Goal: Information Seeking & Learning: Learn about a topic

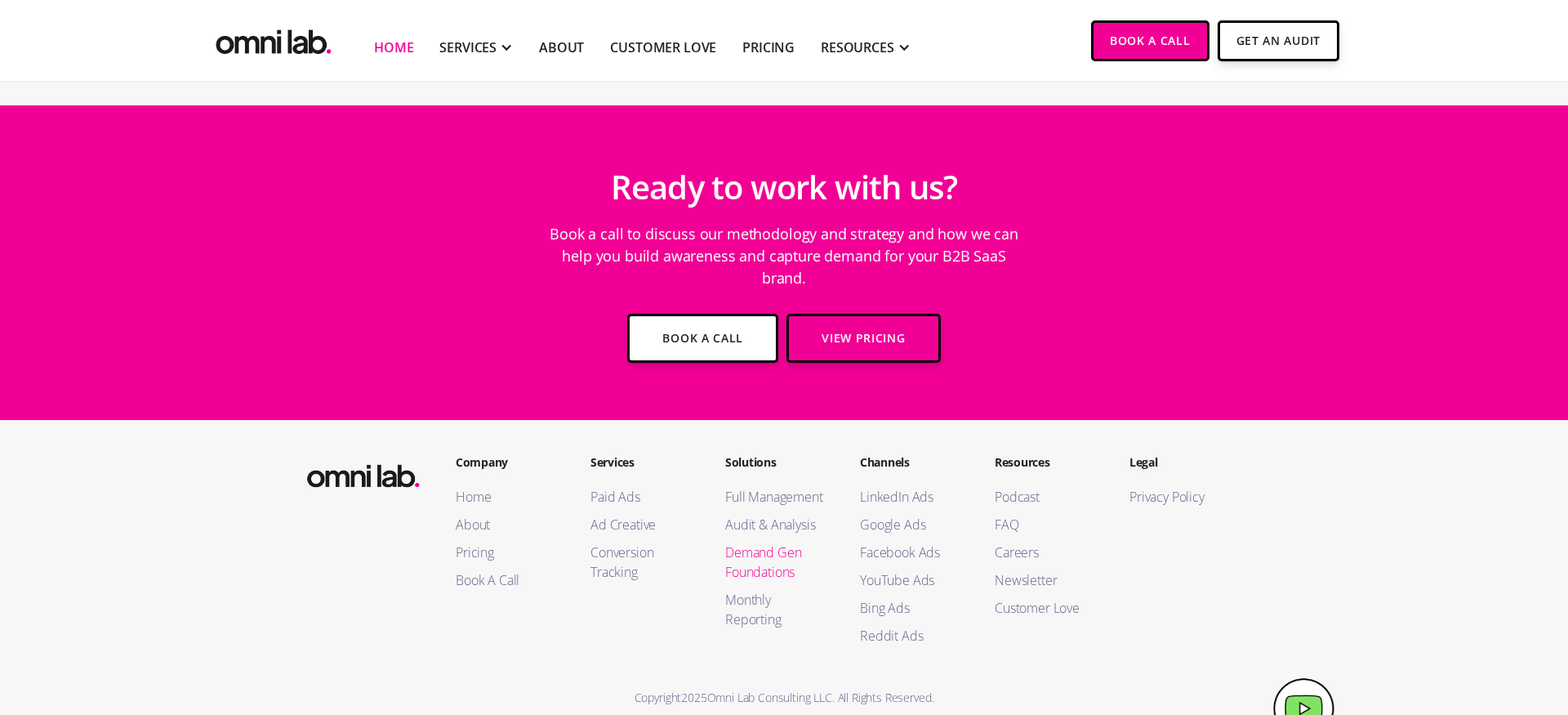
scroll to position [5868, 0]
click at [877, 515] on link "Google Ads" at bounding box center [911, 524] width 102 height 20
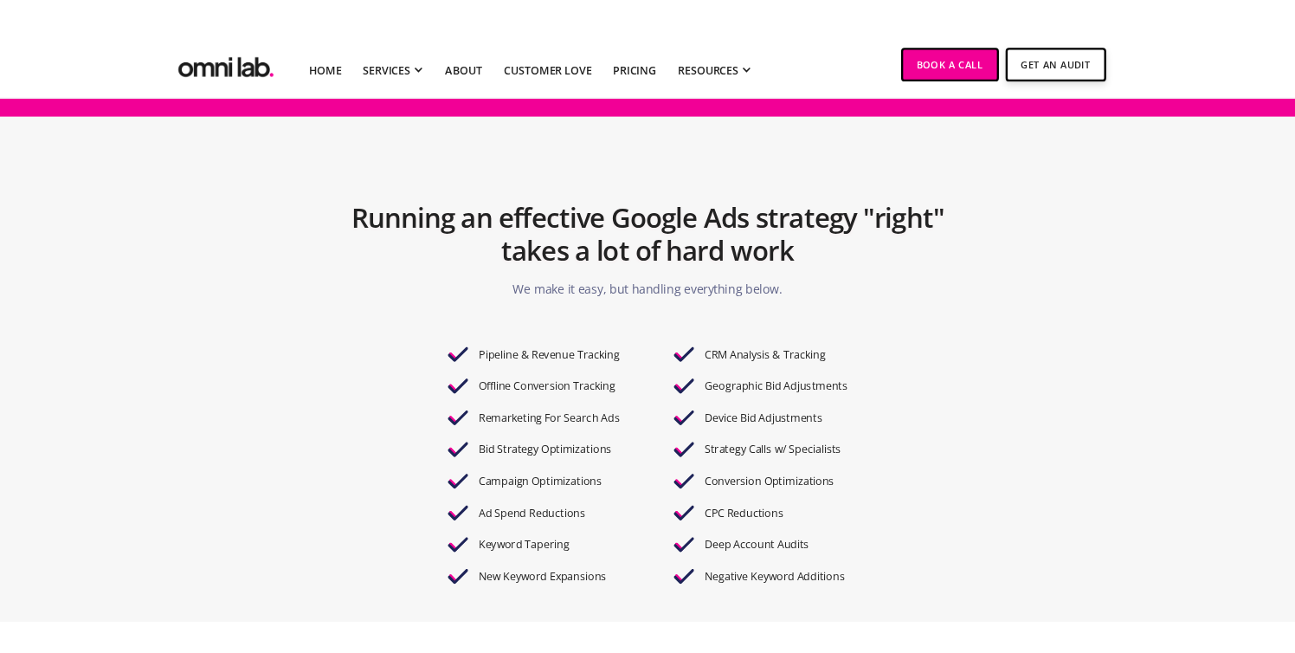
scroll to position [1379, 0]
